Goal: Task Accomplishment & Management: Use online tool/utility

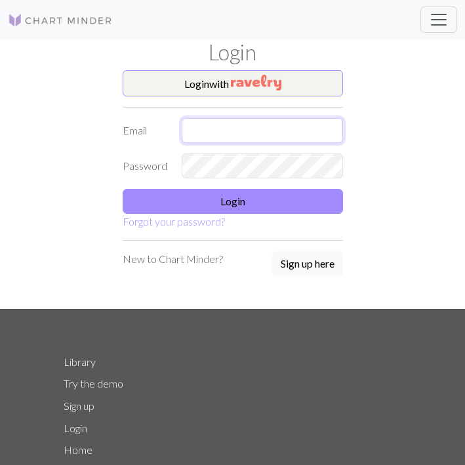
type input "[PERSON_NAME][EMAIL_ADDRESS][DOMAIN_NAME]"
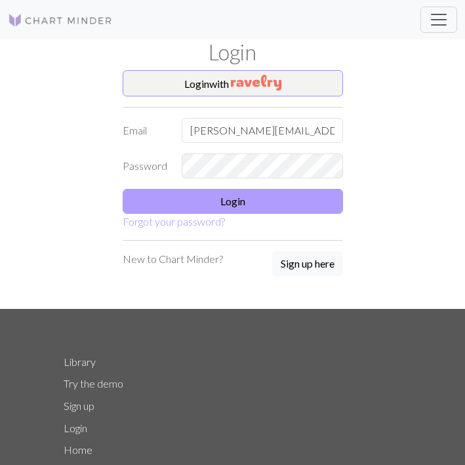
click at [225, 203] on button "Login" at bounding box center [233, 201] width 220 height 25
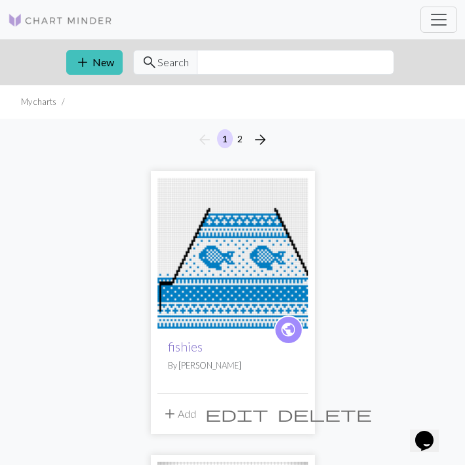
click at [182, 345] on link "fishies" at bounding box center [185, 346] width 35 height 15
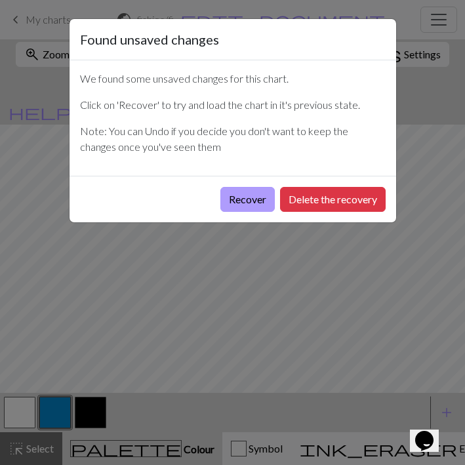
click at [237, 200] on button "Recover" at bounding box center [247, 199] width 54 height 25
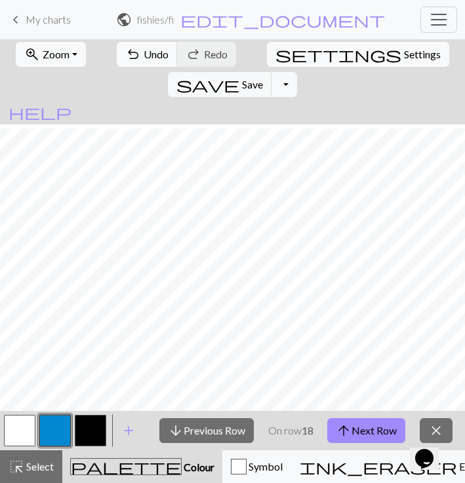
scroll to position [575, 1280]
click at [369, 438] on button "arrow_upward Next Row" at bounding box center [366, 430] width 78 height 25
click at [363, 420] on button "arrow_upward Next Row" at bounding box center [366, 430] width 78 height 25
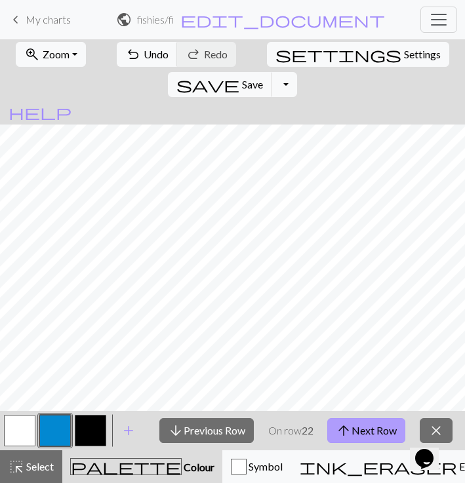
click at [363, 420] on button "arrow_upward Next Row" at bounding box center [366, 430] width 78 height 25
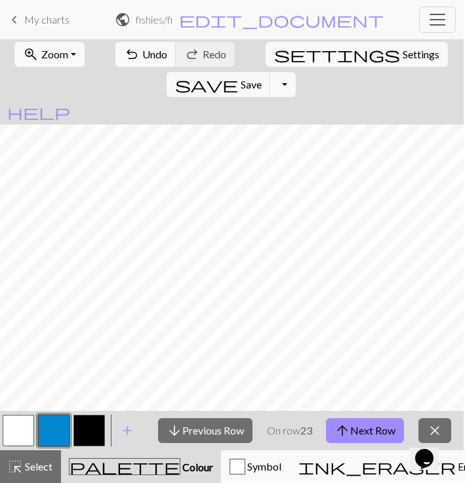
scroll to position [0, 0]
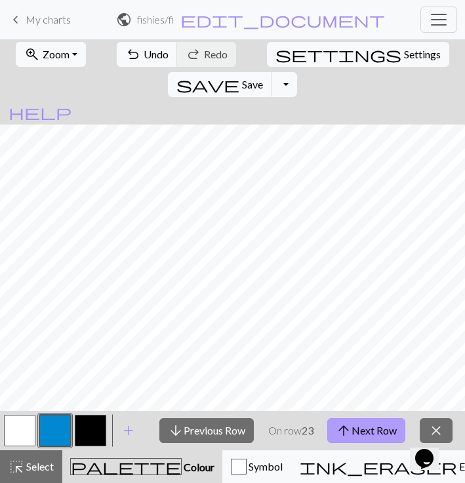
click at [358, 423] on button "arrow_upward Next Row" at bounding box center [366, 430] width 78 height 25
